Goal: Check status: Check status

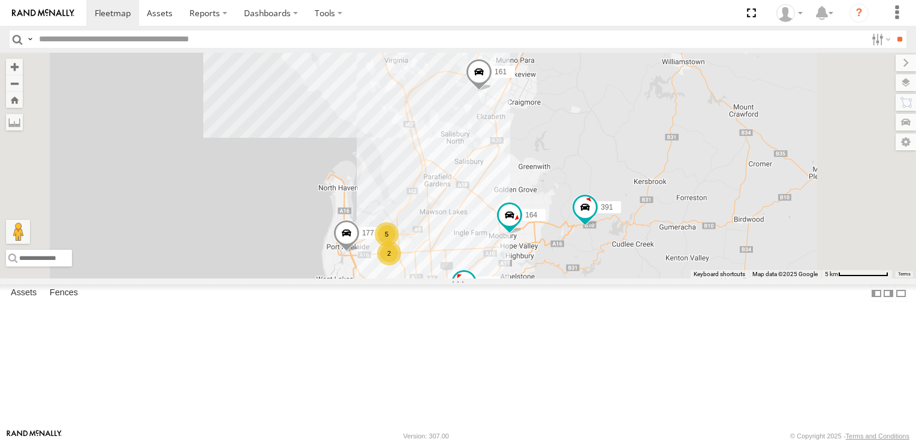
drag, startPoint x: 540, startPoint y: 229, endPoint x: 573, endPoint y: 402, distance: 176.2
click at [573, 279] on div "391 164 178 161 177 172 160 166 2 5" at bounding box center [458, 166] width 916 height 226
click at [379, 96] on div "3" at bounding box center [367, 84] width 24 height 24
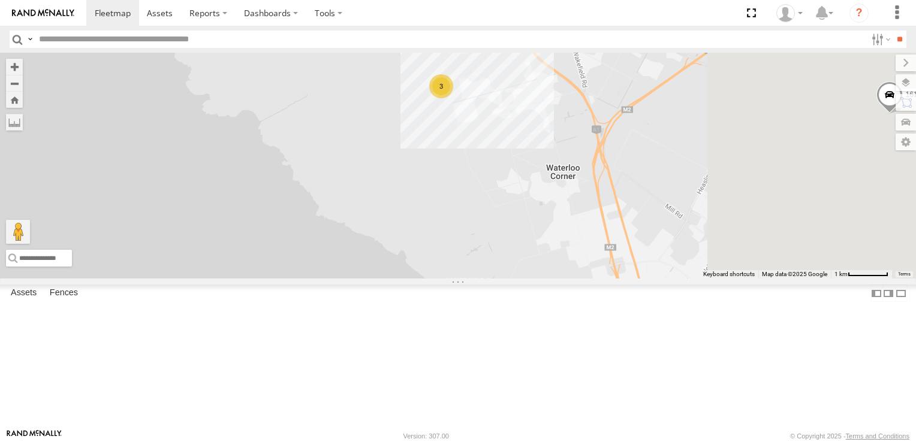
drag, startPoint x: 693, startPoint y: 338, endPoint x: 561, endPoint y: 160, distance: 221.8
click at [561, 160] on div "391 164 178 161 177 172 160 166 3" at bounding box center [458, 166] width 916 height 226
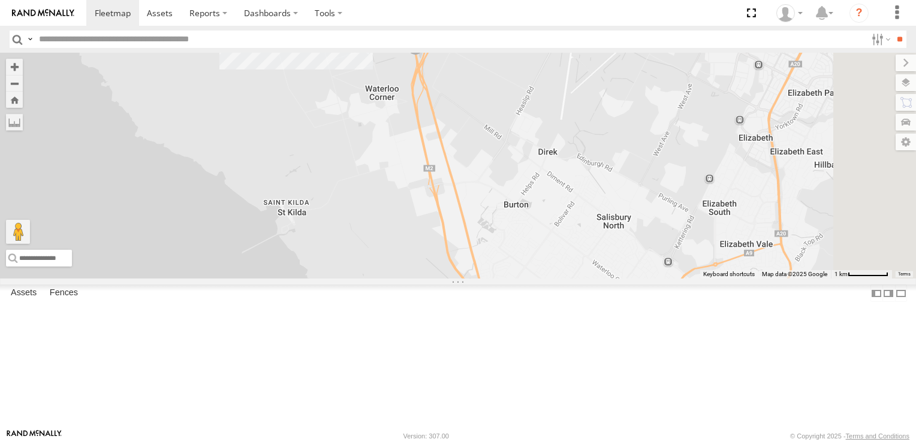
drag, startPoint x: 569, startPoint y: 262, endPoint x: 524, endPoint y: 377, distance: 123.5
click at [524, 279] on div "391 164 178 161 177 172 160 166 3" at bounding box center [458, 166] width 916 height 226
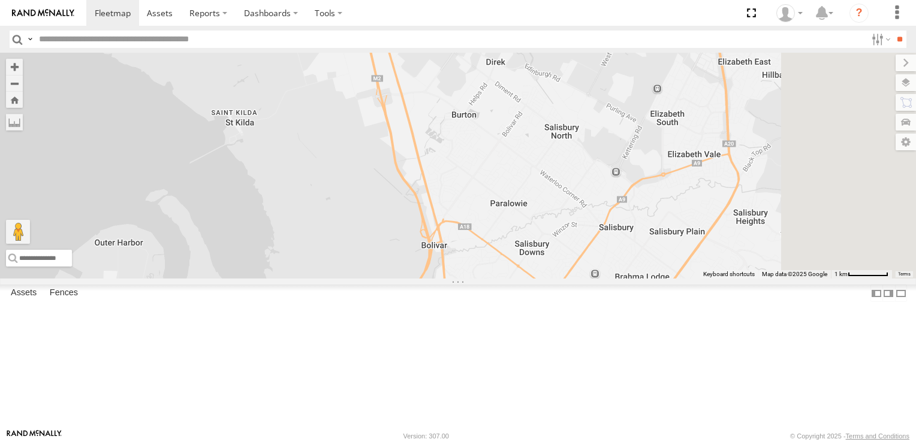
drag, startPoint x: 600, startPoint y: 298, endPoint x: 552, endPoint y: 108, distance: 196.5
click at [552, 108] on div "391 164 178 161 177 172 160 166 3" at bounding box center [458, 166] width 916 height 226
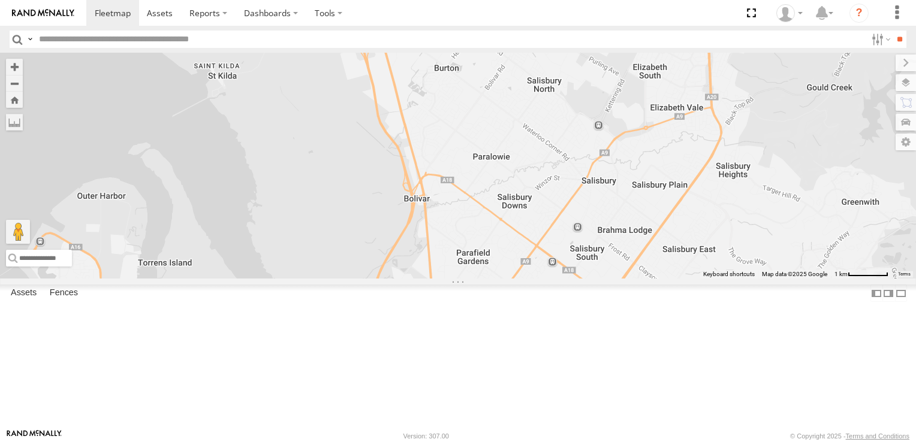
drag, startPoint x: 584, startPoint y: 319, endPoint x: 623, endPoint y: 111, distance: 211.0
click at [621, 123] on div "391 164 178 161 177 172 160 166 3" at bounding box center [458, 166] width 916 height 226
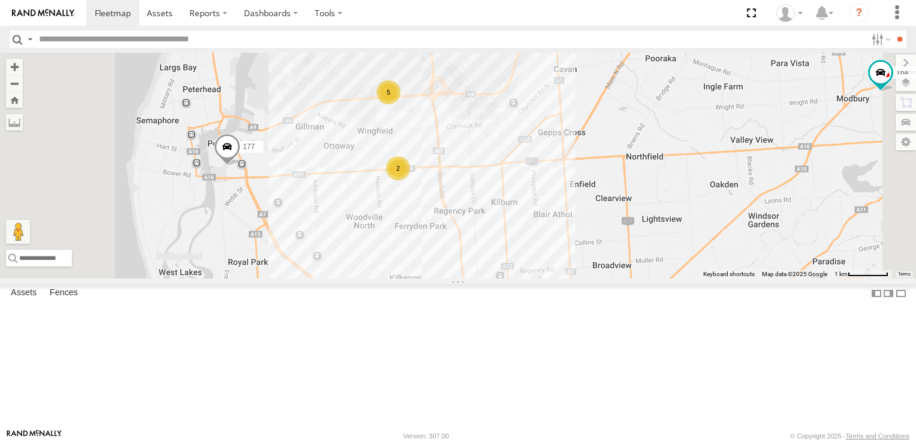
drag, startPoint x: 585, startPoint y: 203, endPoint x: 611, endPoint y: 297, distance: 97.4
click at [611, 279] on div "391 164 178 161 177 172 160 166 3 2 5" at bounding box center [458, 166] width 916 height 226
click at [400, 104] on div "5" at bounding box center [388, 92] width 24 height 24
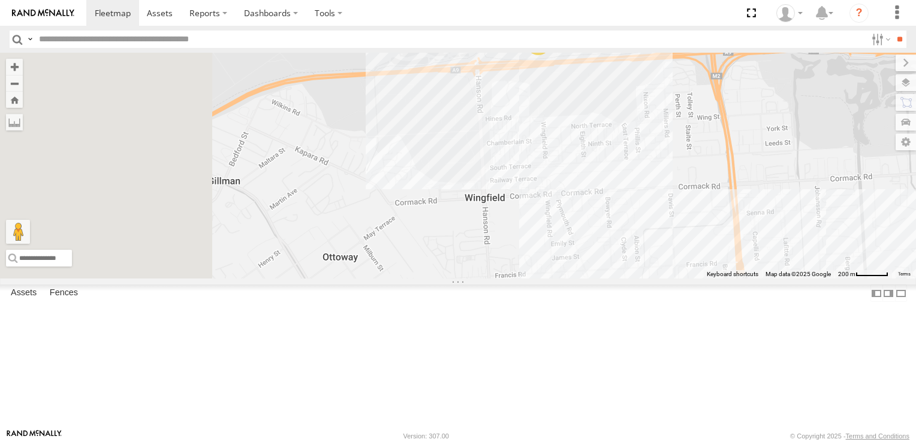
drag, startPoint x: 581, startPoint y: 304, endPoint x: 715, endPoint y: 250, distance: 145.0
click at [715, 250] on div "391 164 178 161 177 172 160 166 176 4" at bounding box center [458, 166] width 916 height 226
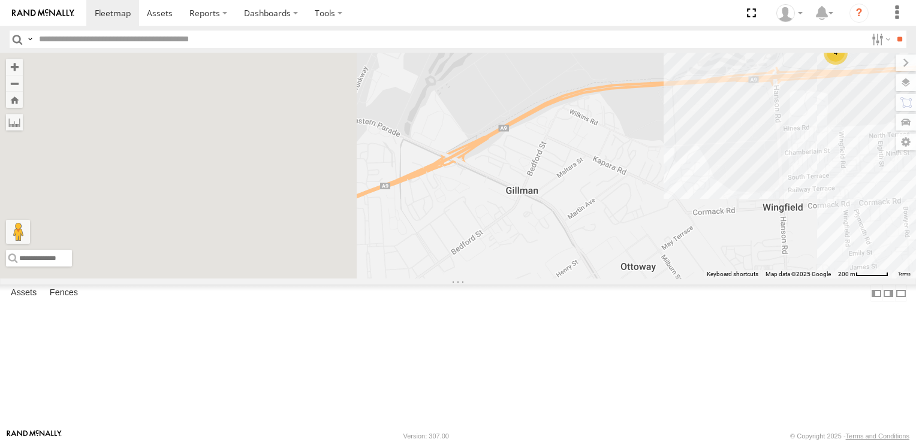
drag, startPoint x: 443, startPoint y: 247, endPoint x: 717, endPoint y: 252, distance: 273.3
click at [717, 252] on div "391 164 178 161 177 172 160 166 176 4 2" at bounding box center [458, 166] width 916 height 226
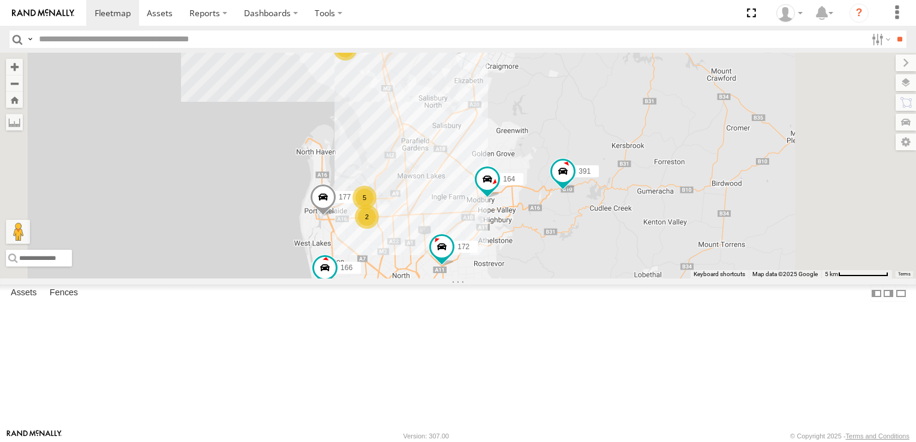
drag, startPoint x: 484, startPoint y: 321, endPoint x: 475, endPoint y: 291, distance: 31.9
click at [475, 279] on div "391 164 178 161 177 172 160 166 2 5 3" at bounding box center [458, 166] width 916 height 226
click at [379, 229] on div "2" at bounding box center [367, 217] width 24 height 24
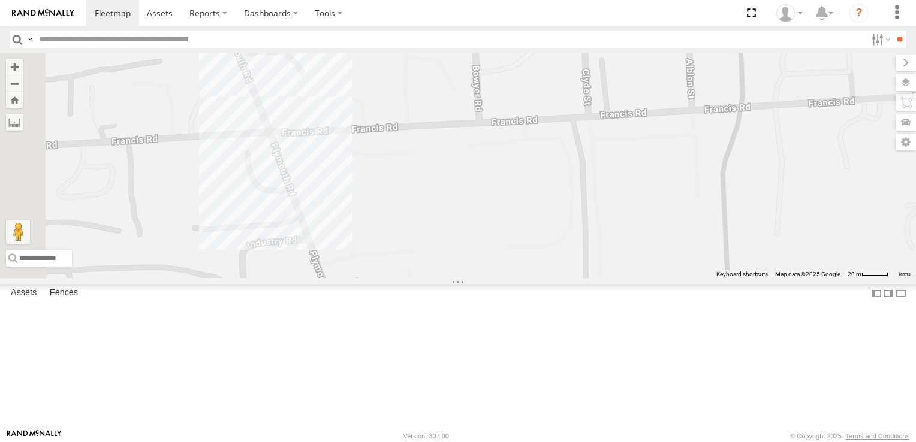
drag, startPoint x: 418, startPoint y: 170, endPoint x: 549, endPoint y: 294, distance: 180.6
click at [549, 279] on div at bounding box center [458, 166] width 916 height 226
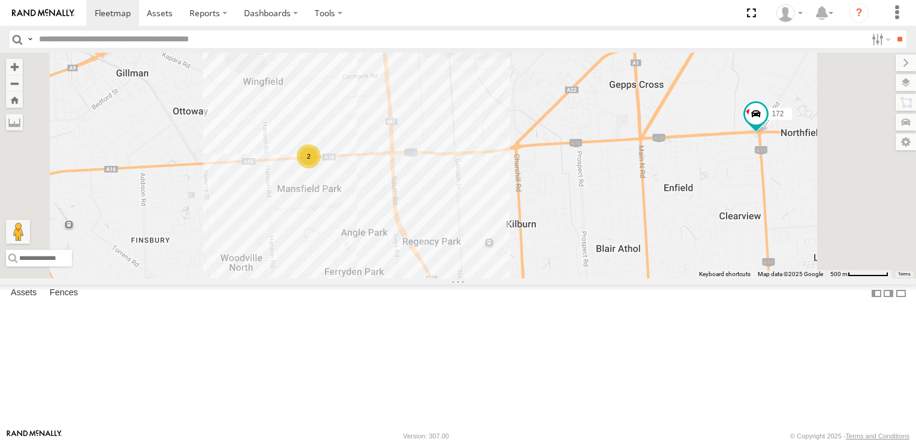
click at [0, 0] on span at bounding box center [0, 0] width 0 height 0
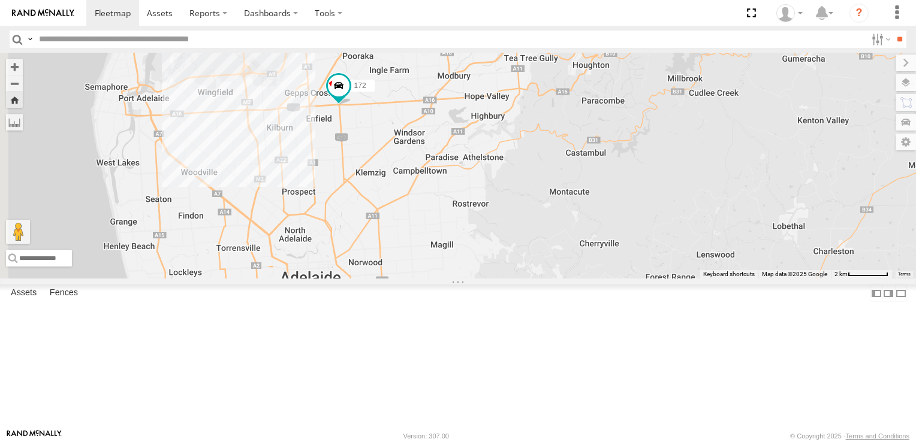
drag, startPoint x: 412, startPoint y: 309, endPoint x: 437, endPoint y: 210, distance: 101.3
click at [437, 210] on div "172" at bounding box center [458, 166] width 916 height 226
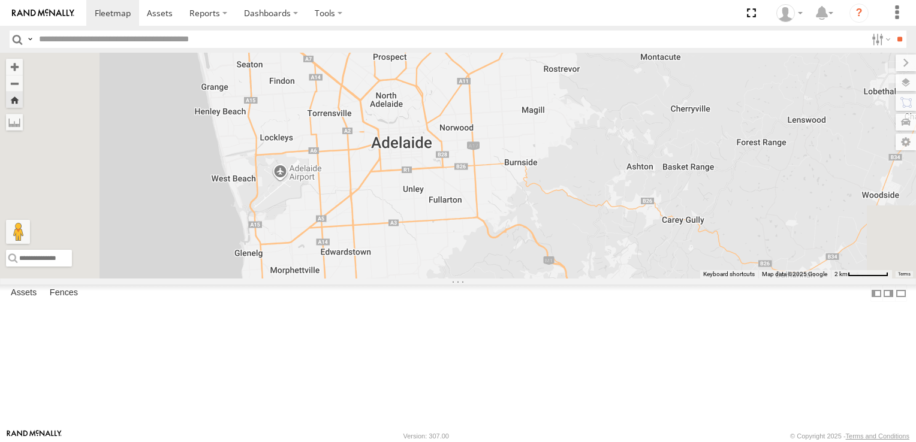
drag, startPoint x: 430, startPoint y: 336, endPoint x: 536, endPoint y: 172, distance: 195.4
click at [536, 172] on div "172" at bounding box center [458, 166] width 916 height 226
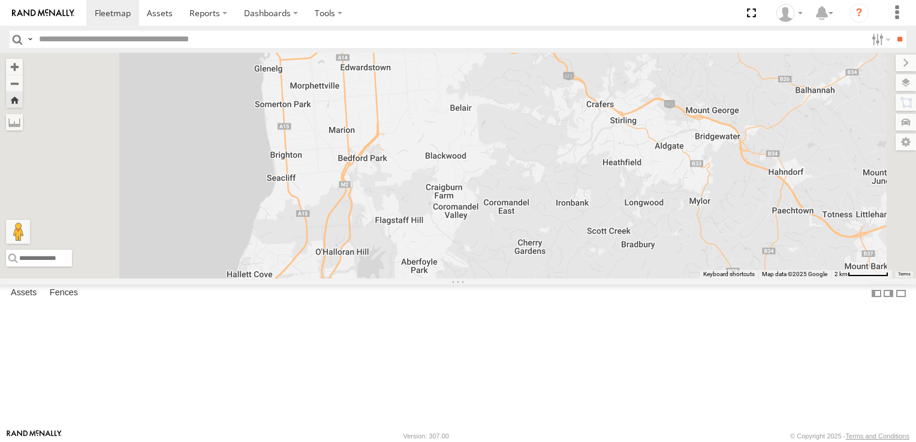
drag, startPoint x: 505, startPoint y: 340, endPoint x: 502, endPoint y: 186, distance: 154.6
click at [502, 186] on div "172" at bounding box center [458, 166] width 916 height 226
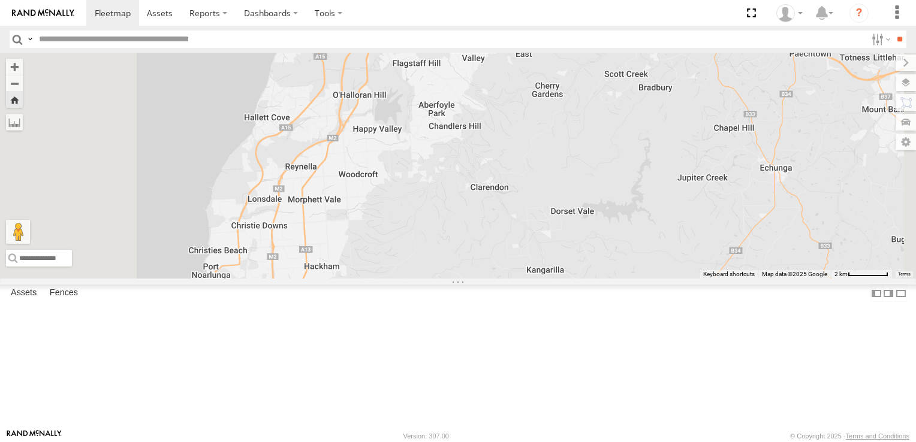
drag, startPoint x: 494, startPoint y: 294, endPoint x: 516, endPoint y: 174, distance: 121.9
click at [516, 179] on div "172" at bounding box center [458, 166] width 916 height 226
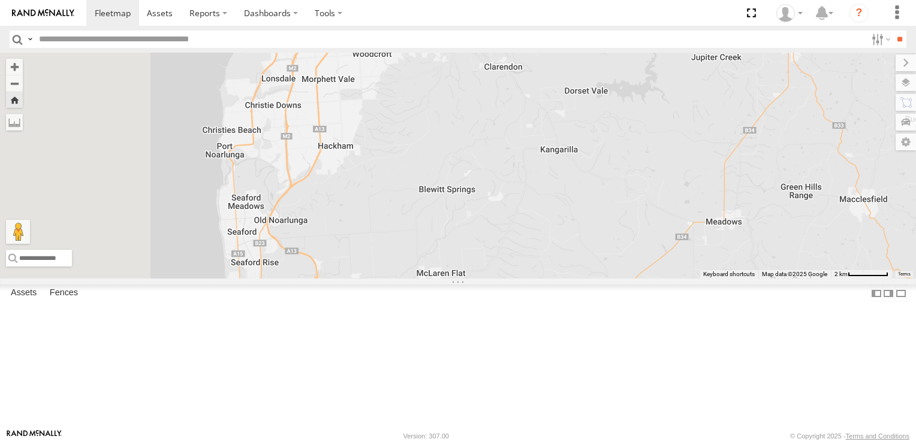
drag, startPoint x: 503, startPoint y: 288, endPoint x: 517, endPoint y: 162, distance: 126.6
click at [517, 162] on div "172" at bounding box center [458, 166] width 916 height 226
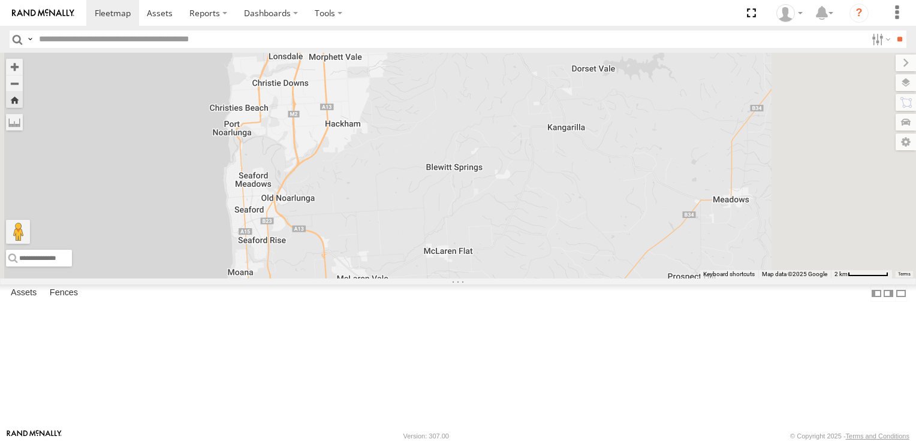
drag, startPoint x: 573, startPoint y: 127, endPoint x: 510, endPoint y: 390, distance: 270.6
click at [510, 279] on div "172" at bounding box center [458, 166] width 916 height 226
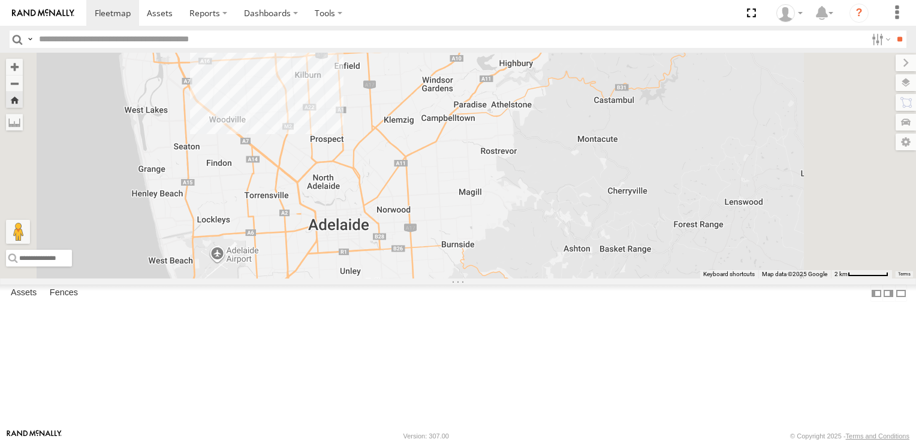
drag, startPoint x: 558, startPoint y: 276, endPoint x: 561, endPoint y: 352, distance: 76.8
click at [561, 279] on div "172" at bounding box center [458, 166] width 916 height 226
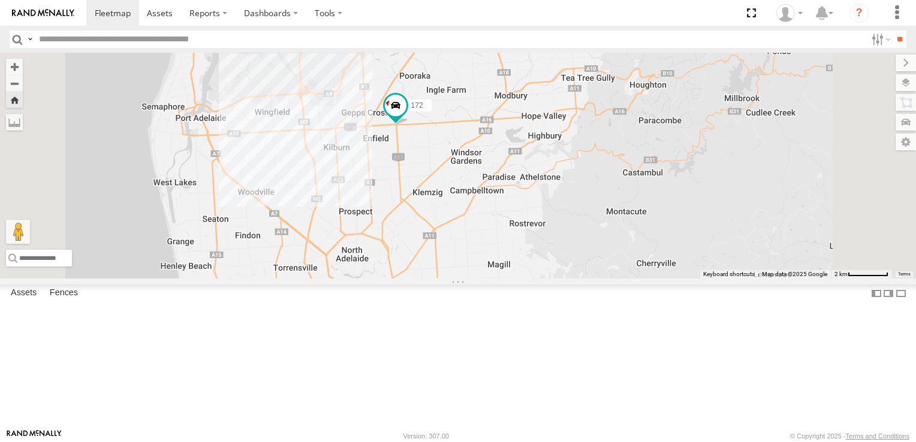
drag, startPoint x: 512, startPoint y: 240, endPoint x: 543, endPoint y: 310, distance: 75.9
click at [543, 279] on div "172" at bounding box center [458, 166] width 916 height 226
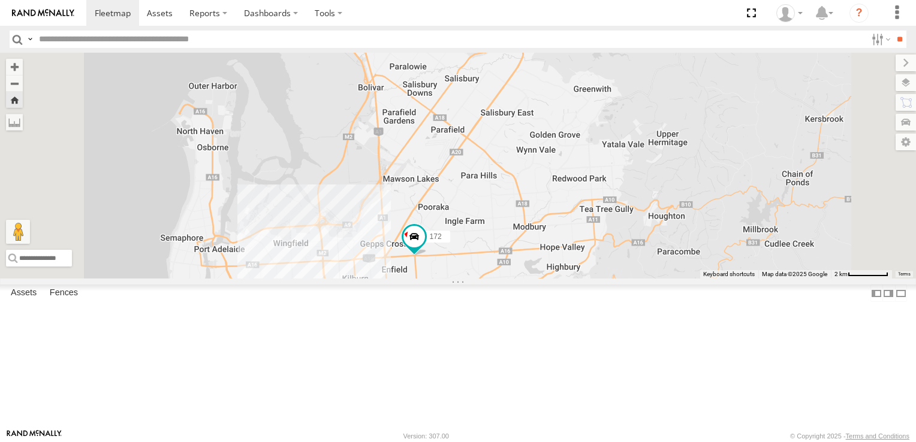
drag, startPoint x: 510, startPoint y: 279, endPoint x: 542, endPoint y: 471, distance: 194.2
click at [542, 442] on html at bounding box center [458, 221] width 916 height 442
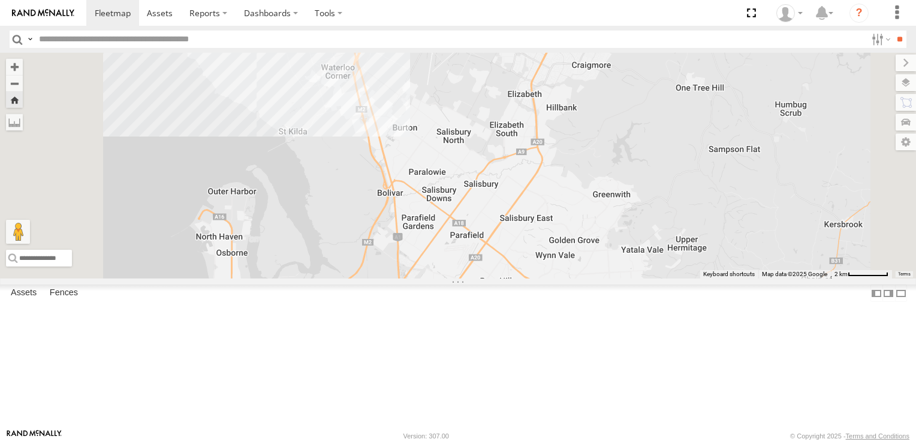
drag, startPoint x: 524, startPoint y: 284, endPoint x: 545, endPoint y: 370, distance: 88.8
click at [545, 279] on div "172" at bounding box center [458, 166] width 916 height 226
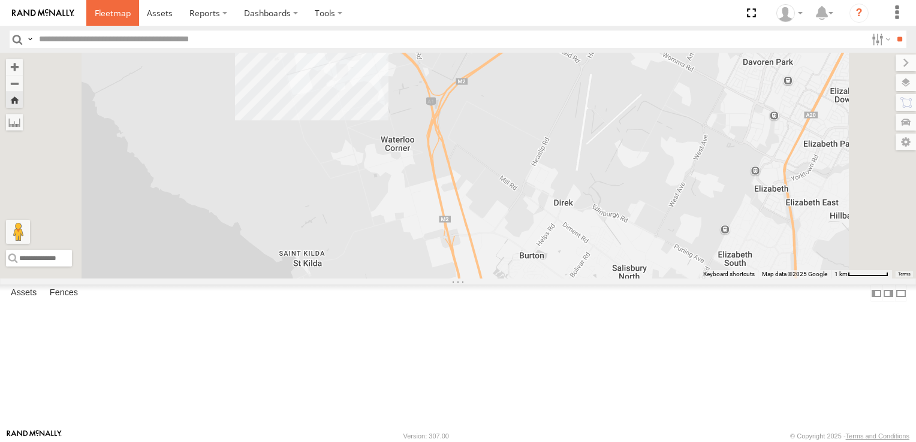
click at [108, 11] on span at bounding box center [113, 12] width 36 height 11
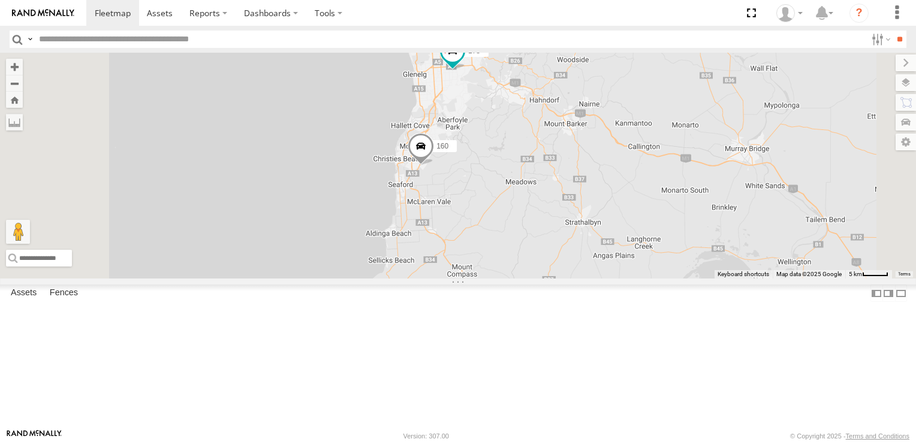
drag, startPoint x: 628, startPoint y: 360, endPoint x: 642, endPoint y: 221, distance: 139.7
click at [642, 221] on div "178 8 161 2 172 391 167 160 164 166" at bounding box center [458, 166] width 916 height 226
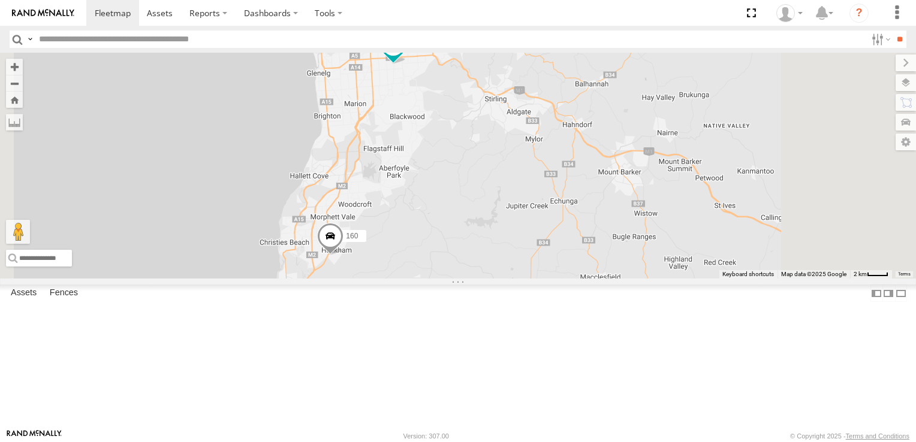
drag, startPoint x: 641, startPoint y: 193, endPoint x: 626, endPoint y: 283, distance: 91.7
click at [626, 279] on div "178 161 391 160 164" at bounding box center [458, 166] width 916 height 226
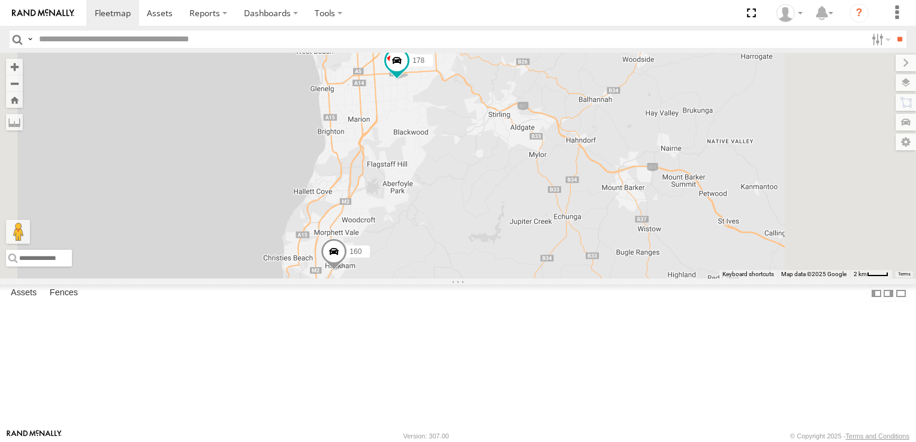
drag, startPoint x: 606, startPoint y: 222, endPoint x: 610, endPoint y: 239, distance: 17.2
click at [610, 239] on div "178 161 391 160 164 166" at bounding box center [458, 166] width 916 height 226
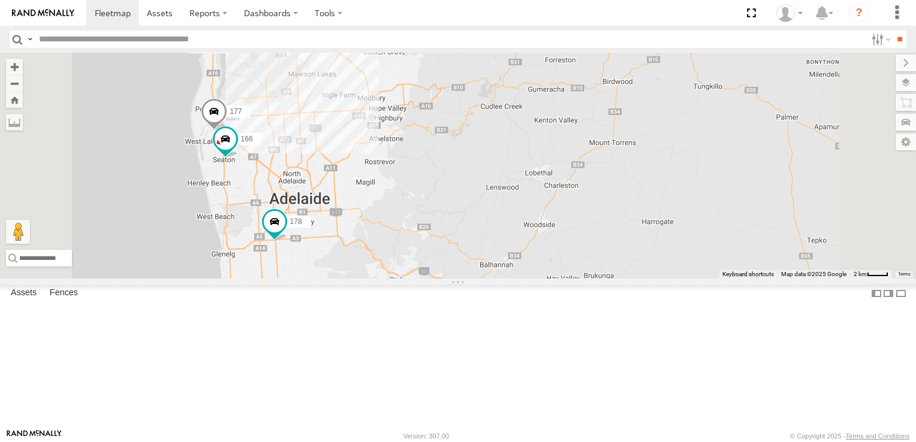
drag, startPoint x: 493, startPoint y: 211, endPoint x: 459, endPoint y: 392, distance: 184.1
click at [459, 279] on div "160 178 177 166" at bounding box center [458, 166] width 916 height 226
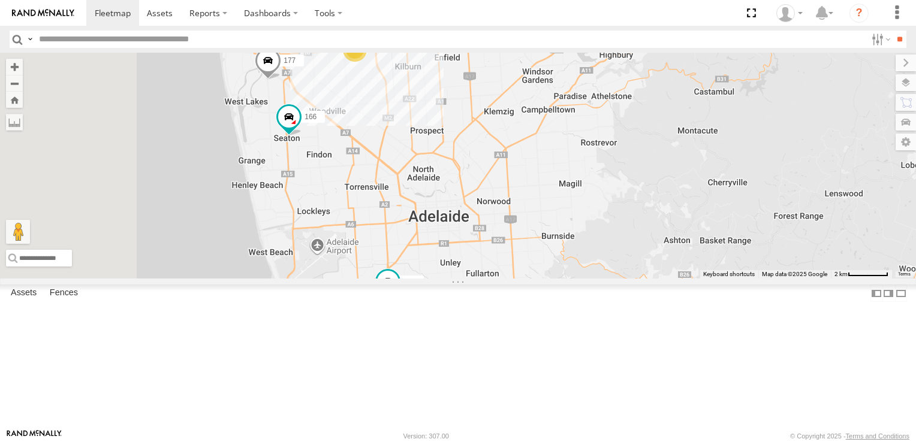
drag, startPoint x: 462, startPoint y: 209, endPoint x: 618, endPoint y: 274, distance: 168.9
click at [618, 274] on div "160 178 391 161 177 172 164 166 2" at bounding box center [458, 166] width 916 height 226
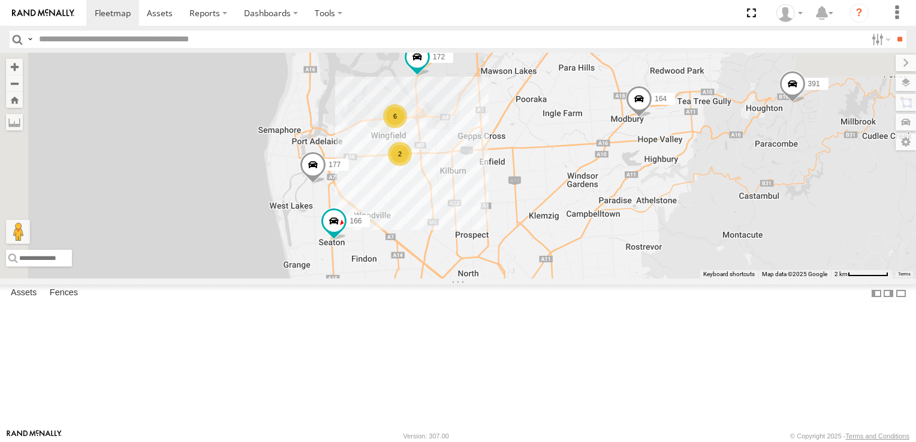
drag, startPoint x: 472, startPoint y: 250, endPoint x: 520, endPoint y: 355, distance: 114.7
click at [520, 279] on div "160 178 391 161 177 172 164 166 2 6" at bounding box center [458, 166] width 916 height 226
click at [407, 128] on div "6" at bounding box center [395, 116] width 24 height 24
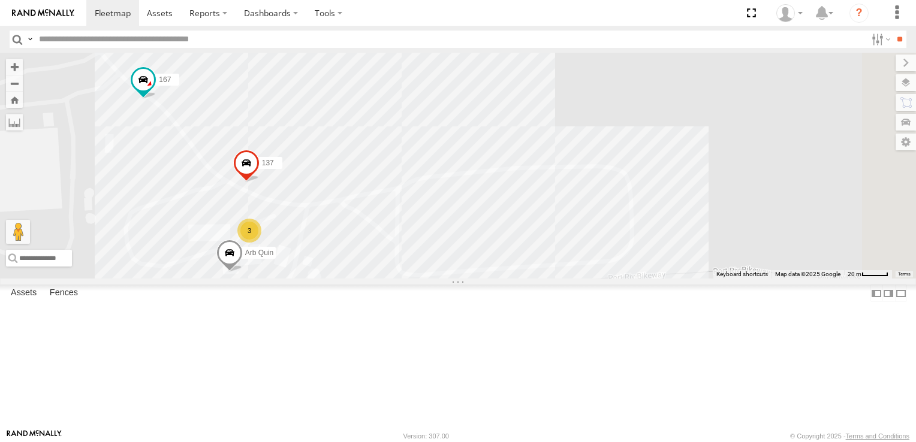
drag, startPoint x: 810, startPoint y: 271, endPoint x: 547, endPoint y: 291, distance: 263.8
click at [547, 279] on div "160 178 391 161 177 172 164 166 137 167 3 Arb Quin" at bounding box center [458, 166] width 916 height 226
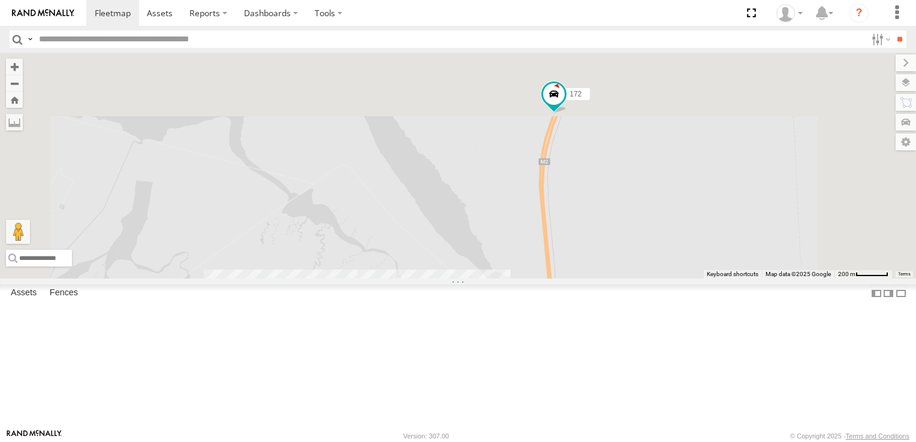
drag, startPoint x: 619, startPoint y: 105, endPoint x: 609, endPoint y: 324, distance: 219.5
click at [609, 279] on div "160 178 391 161 177 172 164 166 6" at bounding box center [458, 166] width 916 height 226
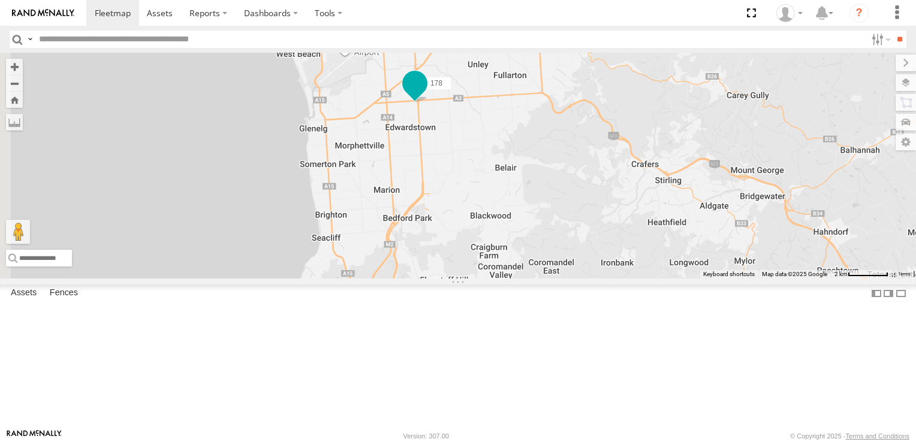
drag, startPoint x: 421, startPoint y: 316, endPoint x: 569, endPoint y: 196, distance: 191.3
click at [425, 94] on span at bounding box center [415, 83] width 22 height 22
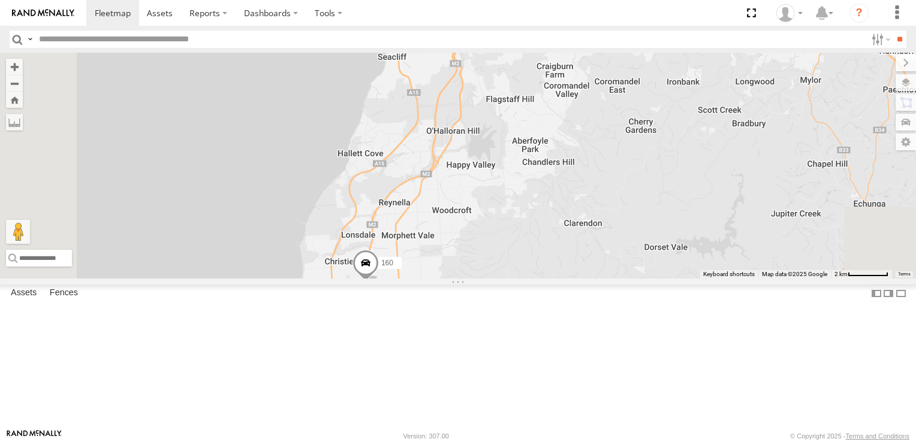
drag, startPoint x: 575, startPoint y: 320, endPoint x: 636, endPoint y: 148, distance: 182.3
click at [636, 148] on div "172 178 161 391 160 164 2 6 177 166 178 JCS Railway Ter [GEOGRAPHIC_DATA] -34.9…" at bounding box center [458, 166] width 916 height 226
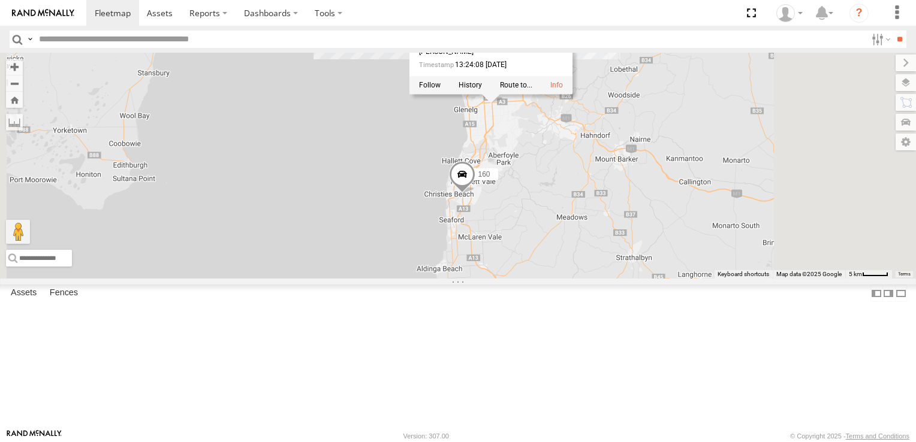
click at [744, 194] on div "172 178 161 391 160 164 178 JCS Railway Ter [GEOGRAPHIC_DATA] -34.96824 , 138.5…" at bounding box center [458, 166] width 916 height 226
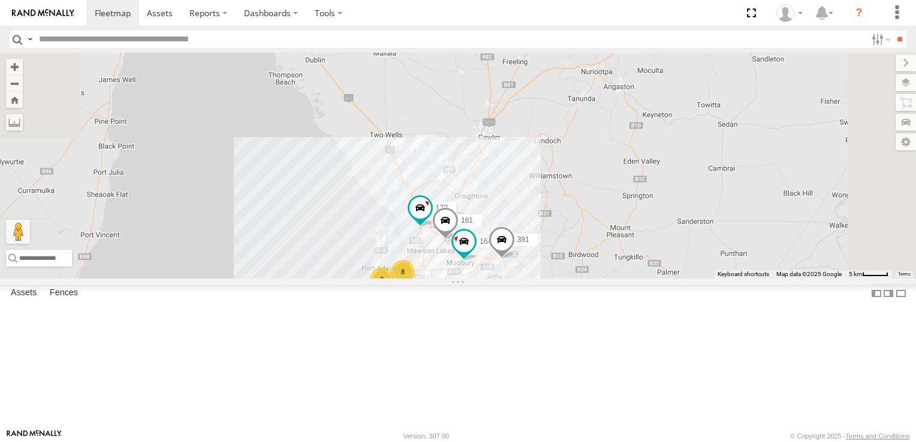
drag, startPoint x: 803, startPoint y: 102, endPoint x: 723, endPoint y: 337, distance: 248.2
click at [723, 279] on div "172 178 161 391 160 164 8 2" at bounding box center [458, 166] width 916 height 226
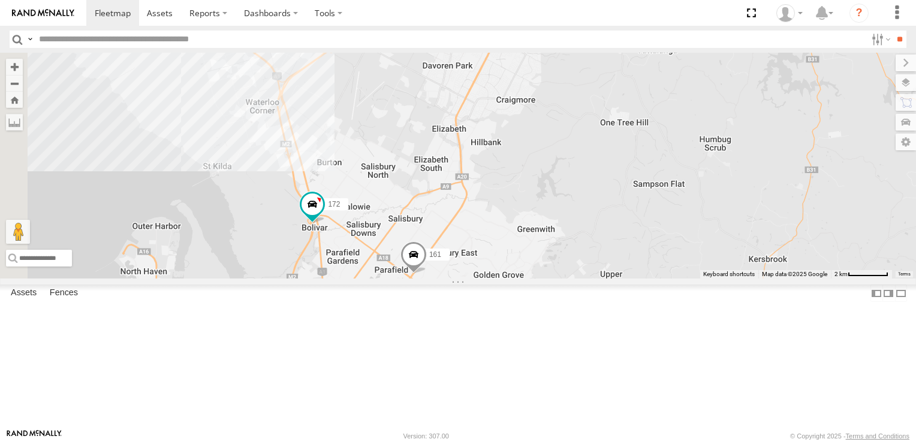
drag, startPoint x: 567, startPoint y: 277, endPoint x: 599, endPoint y: 211, distance: 73.2
click at [599, 211] on div "172 178 161 391 160 164" at bounding box center [458, 166] width 916 height 226
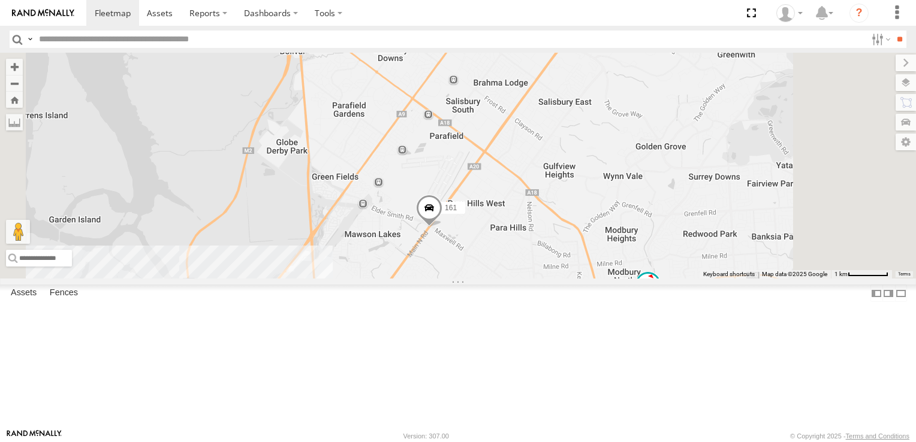
drag, startPoint x: 496, startPoint y: 342, endPoint x: 504, endPoint y: 203, distance: 138.6
click at [504, 203] on div "161 172 391 164" at bounding box center [458, 166] width 916 height 226
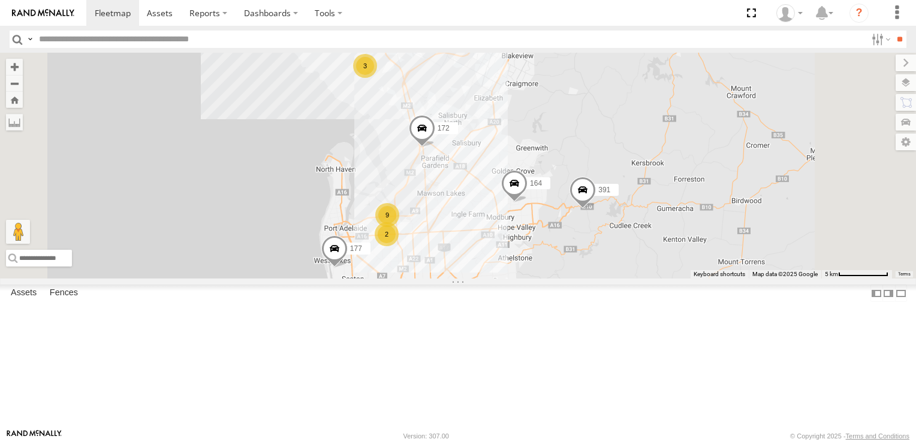
click at [377, 78] on div "3" at bounding box center [365, 66] width 24 height 24
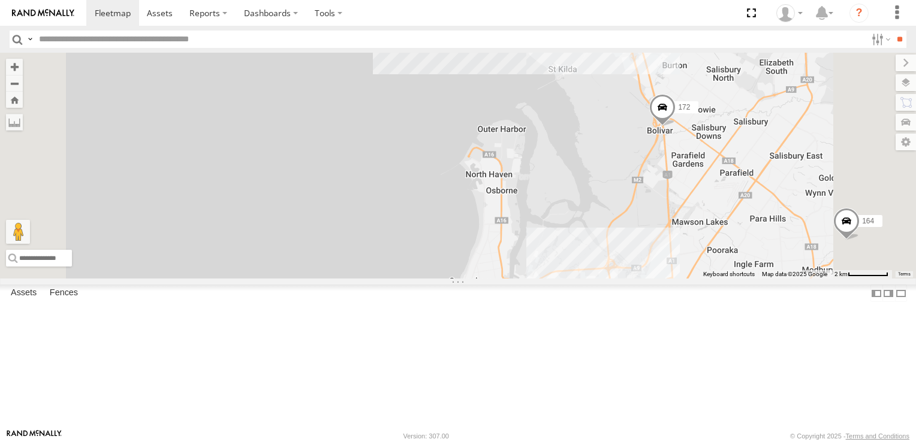
drag, startPoint x: 775, startPoint y: 354, endPoint x: 719, endPoint y: 178, distance: 184.8
click at [719, 178] on div "172 391 164 177 3" at bounding box center [458, 166] width 916 height 226
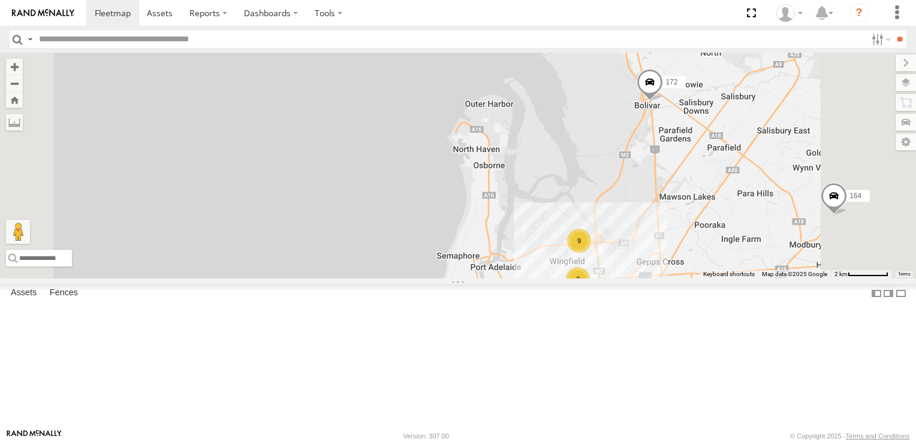
click at [591, 253] on div "9" at bounding box center [579, 241] width 24 height 24
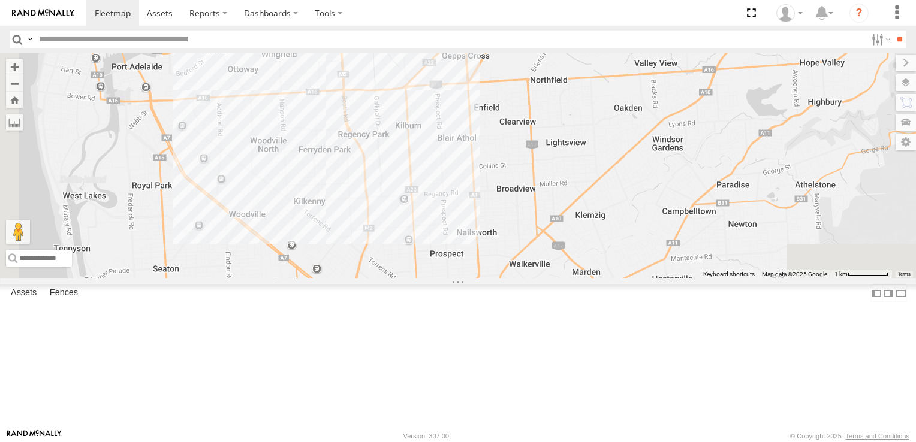
drag, startPoint x: 425, startPoint y: 304, endPoint x: 621, endPoint y: 131, distance: 261.5
click at [621, 131] on div "391 164" at bounding box center [458, 166] width 916 height 226
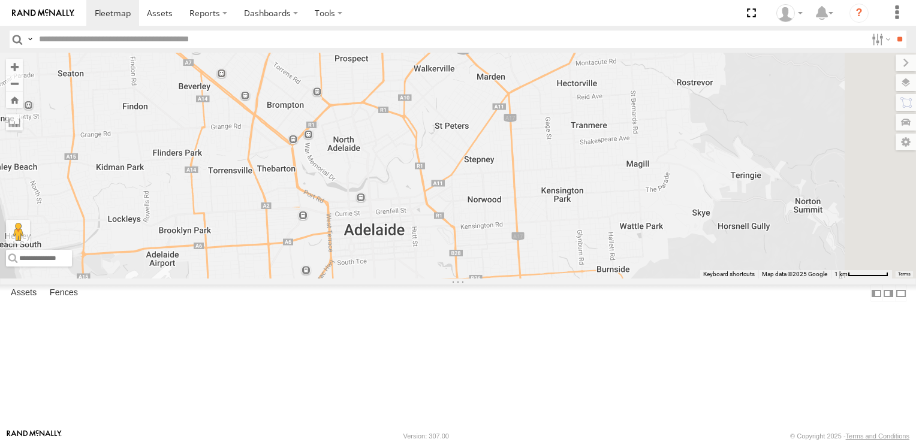
drag, startPoint x: 679, startPoint y: 294, endPoint x: 583, endPoint y: 96, distance: 219.2
click at [583, 96] on div "391 164 11 2" at bounding box center [458, 166] width 916 height 226
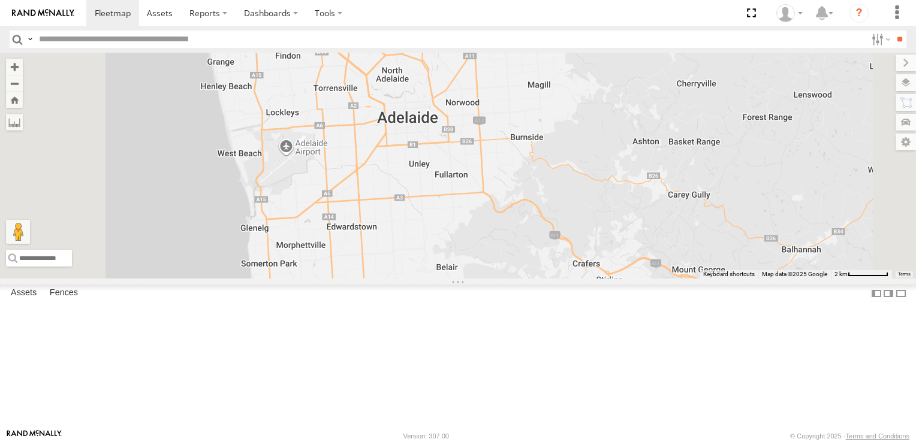
drag, startPoint x: 605, startPoint y: 330, endPoint x: 597, endPoint y: 229, distance: 100.4
click at [597, 229] on div "391 164 11 2" at bounding box center [458, 166] width 916 height 226
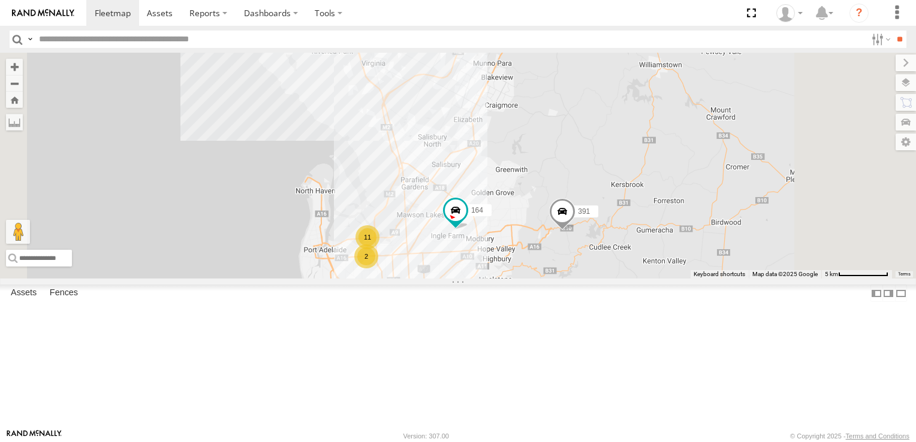
drag, startPoint x: 652, startPoint y: 143, endPoint x: 633, endPoint y: 352, distance: 209.4
click at [633, 279] on div "391 164 11 2" at bounding box center [458, 166] width 916 height 226
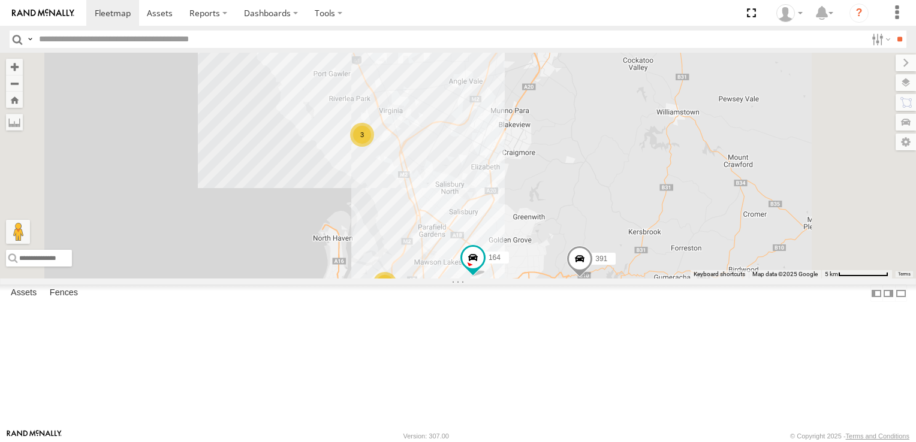
drag, startPoint x: 583, startPoint y: 195, endPoint x: 600, endPoint y: 243, distance: 50.4
click at [600, 243] on div "391 164 11 2 3" at bounding box center [458, 166] width 916 height 226
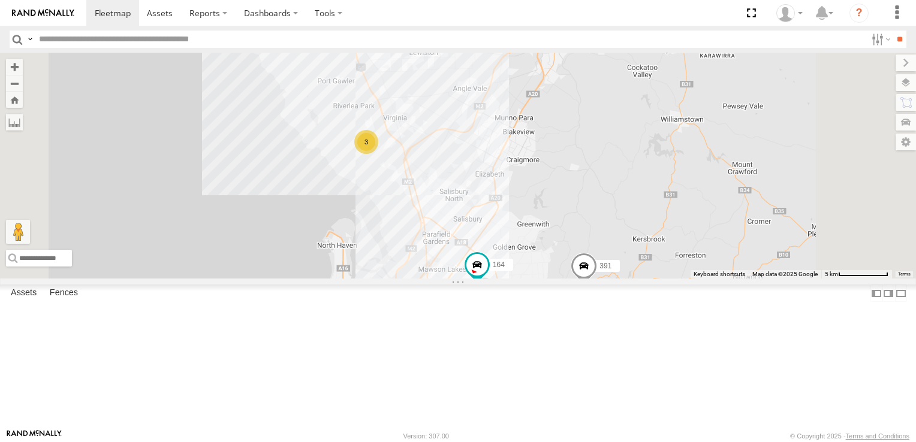
click at [378, 154] on div "3" at bounding box center [366, 142] width 24 height 24
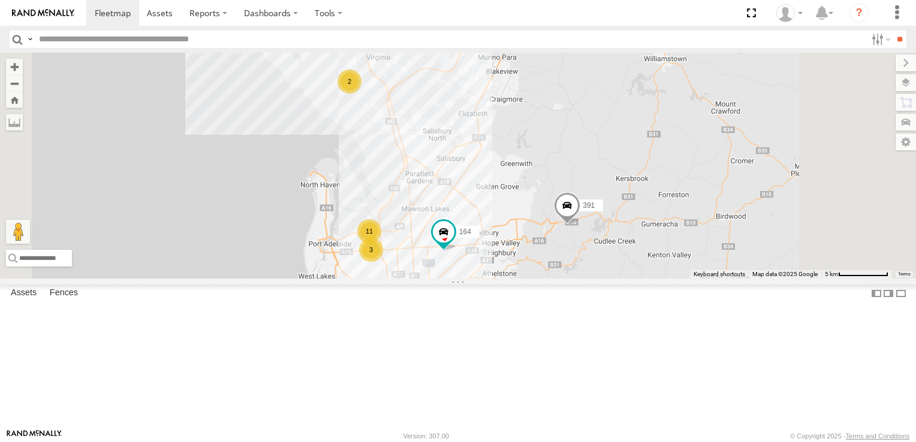
click at [545, 262] on div "11 3 2 391 164" at bounding box center [458, 166] width 916 height 226
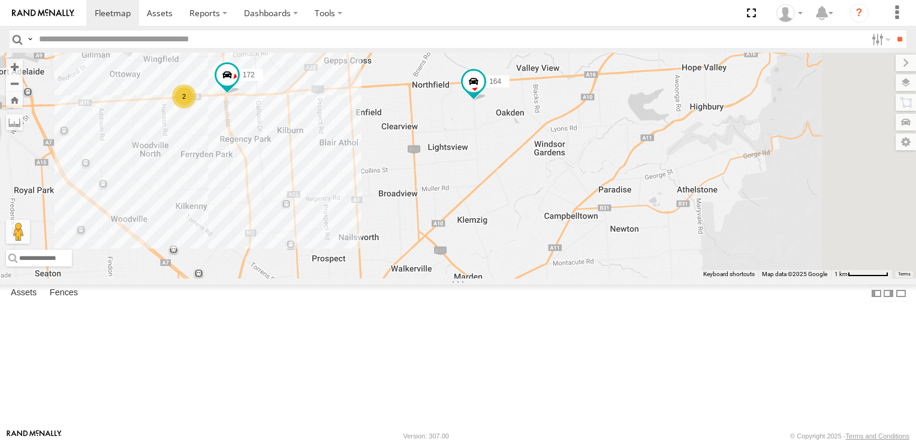
drag, startPoint x: 563, startPoint y: 262, endPoint x: 448, endPoint y: 202, distance: 129.2
click at [448, 202] on div "391 164 11 2 172" at bounding box center [458, 166] width 916 height 226
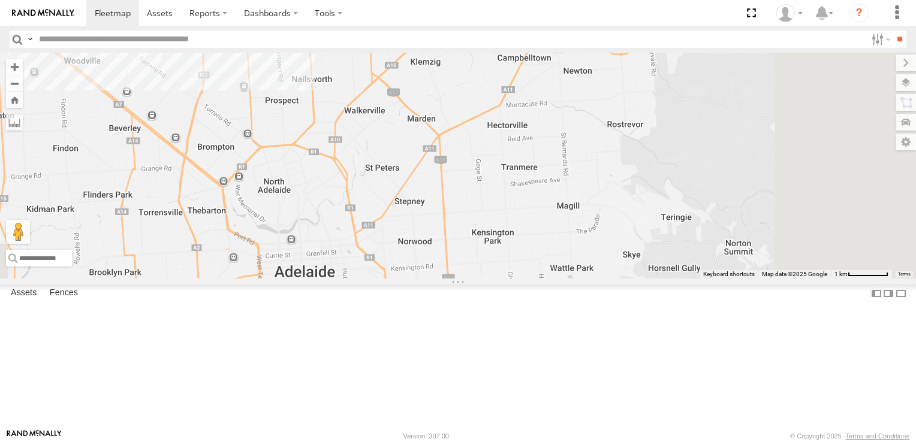
drag, startPoint x: 590, startPoint y: 382, endPoint x: 542, endPoint y: 221, distance: 168.0
click at [542, 221] on div "391 164 11 2 172" at bounding box center [458, 166] width 916 height 226
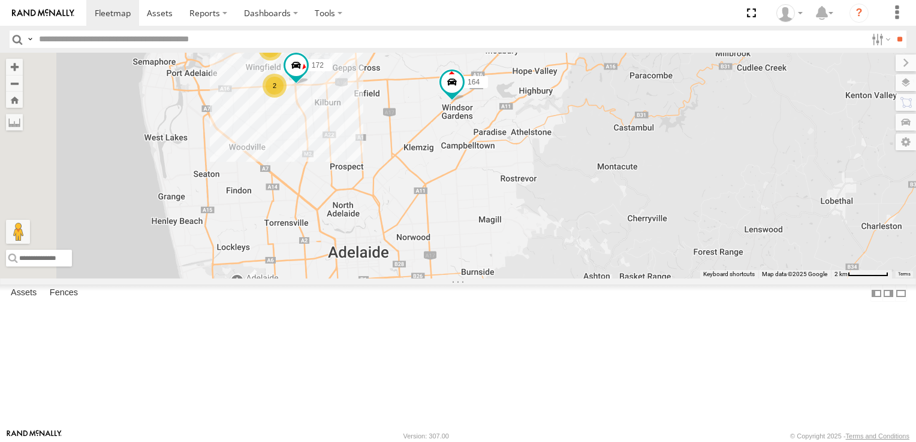
drag, startPoint x: 415, startPoint y: 238, endPoint x: 509, endPoint y: 241, distance: 94.7
click at [509, 241] on div "164 391 11 2 172" at bounding box center [458, 166] width 916 height 226
